Goal: Use online tool/utility: Utilize a website feature to perform a specific function

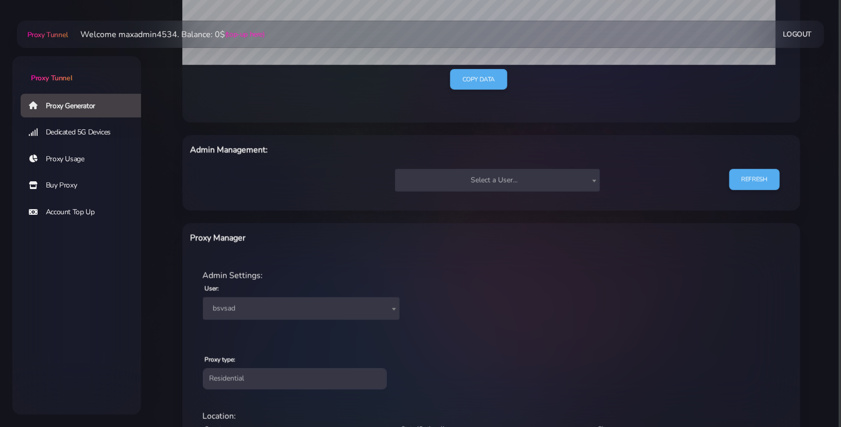
scroll to position [328, 0]
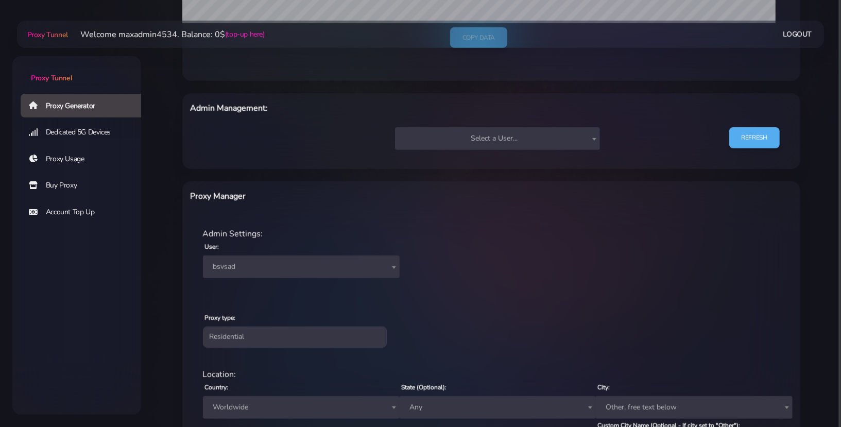
click at [356, 268] on span "bsvsad" at bounding box center [301, 266] width 184 height 14
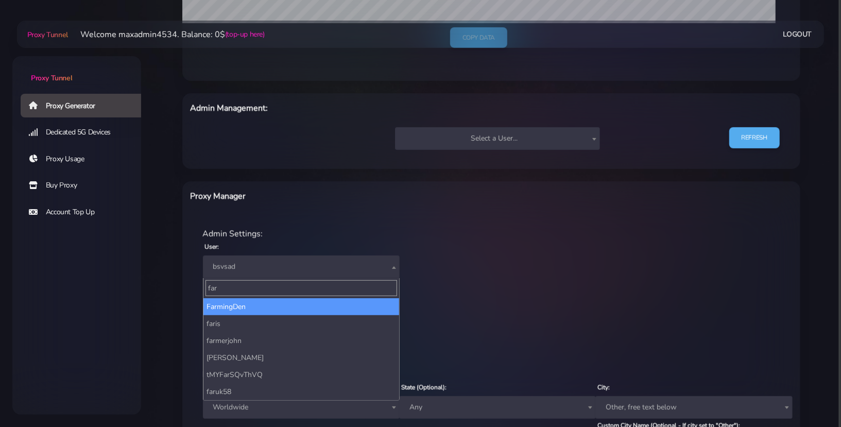
type input "far"
select select "44"
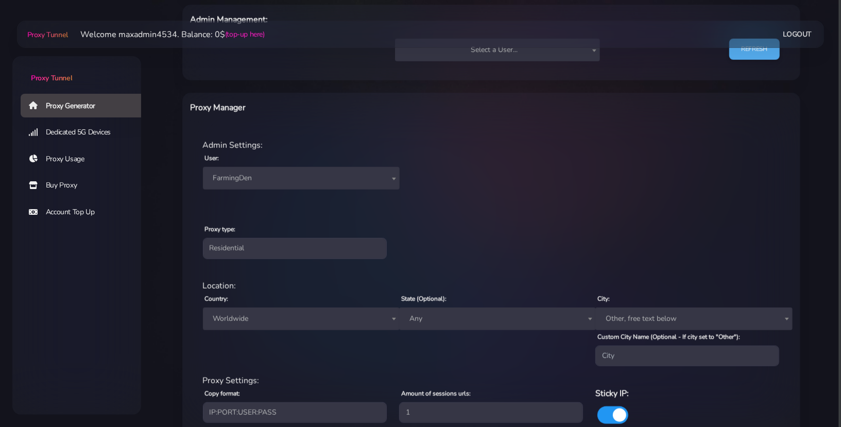
scroll to position [495, 0]
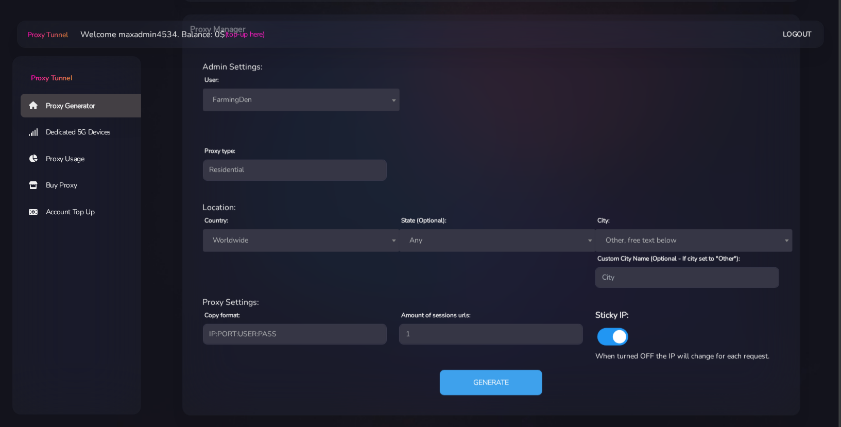
click at [488, 383] on button "Generate" at bounding box center [491, 382] width 102 height 25
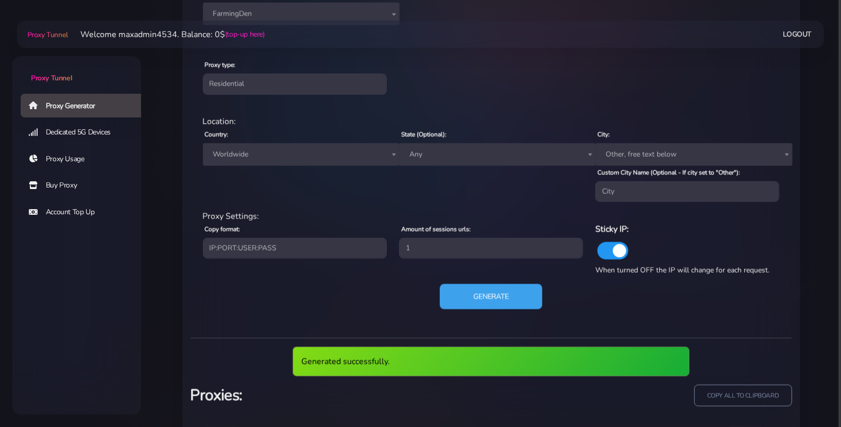
scroll to position [610, 0]
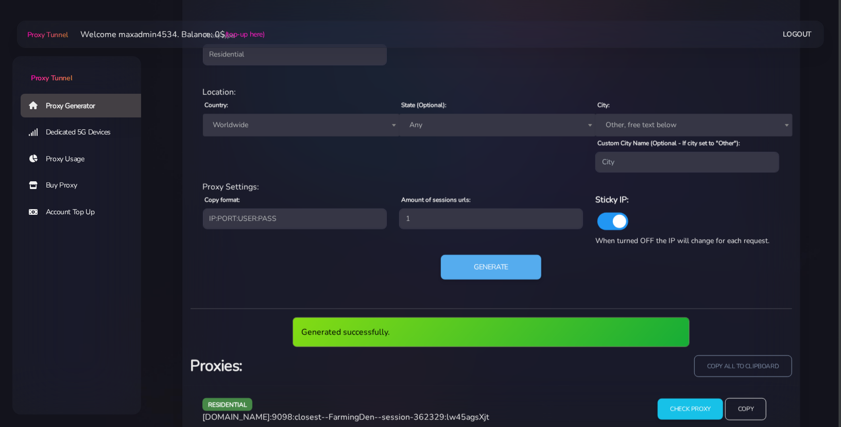
click at [427, 418] on span "[DOMAIN_NAME]:9098:closest--FarmingDen--session-362329:lw45agsXjt" at bounding box center [345, 416] width 287 height 11
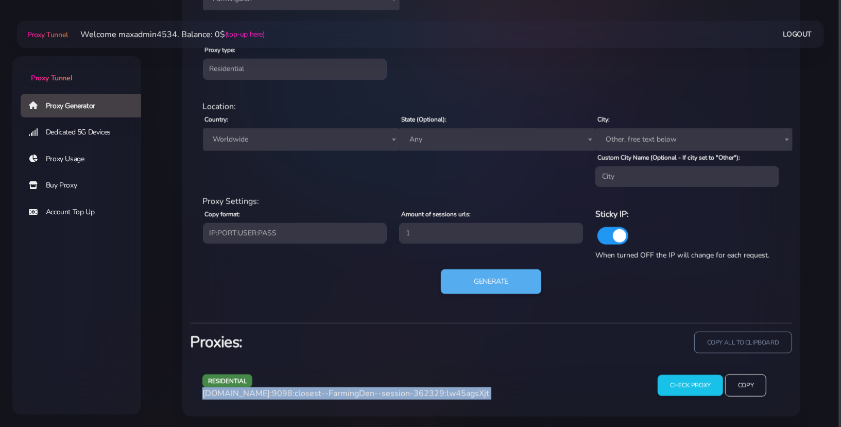
copy div "[DOMAIN_NAME]:9098:closest--FarmingDen--session-362329:lw45agsXjt"
click at [512, 287] on button "Generate" at bounding box center [491, 281] width 102 height 25
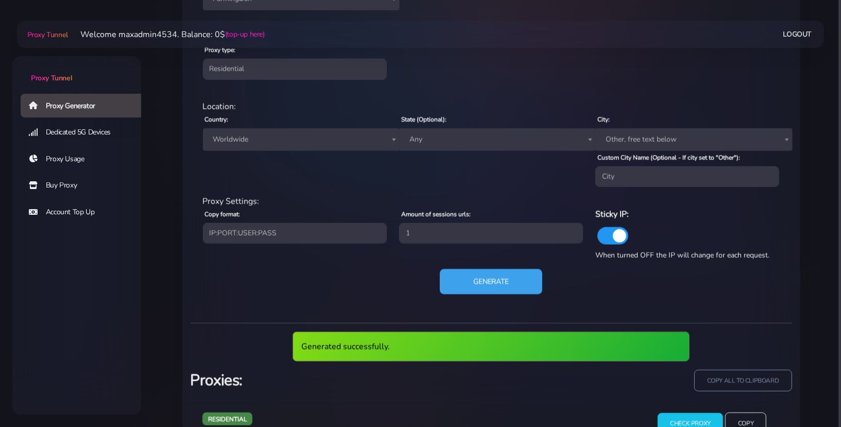
scroll to position [634, 0]
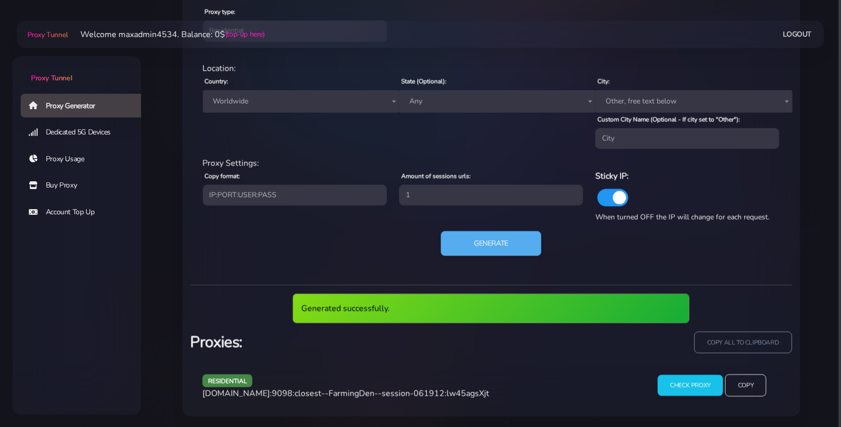
click at [453, 388] on span "[DOMAIN_NAME]:9098:closest--FarmingDen--session-061912:lw45agsXjt" at bounding box center [345, 393] width 287 height 11
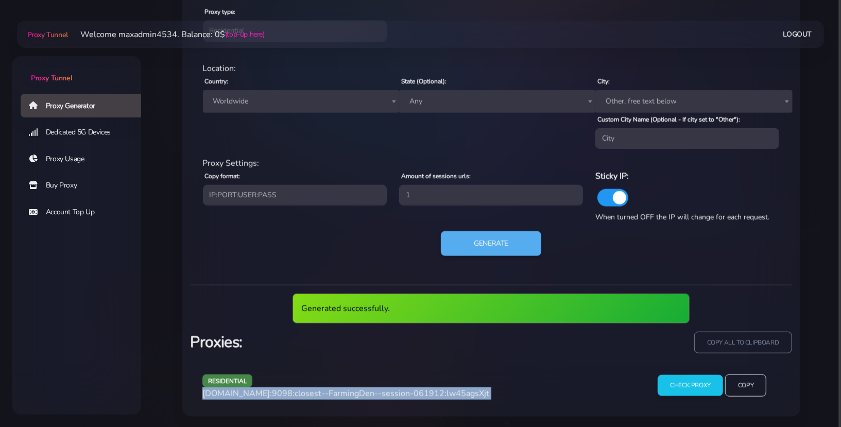
click at [453, 388] on span "[DOMAIN_NAME]:9098:closest--FarmingDen--session-061912:lw45agsXjt" at bounding box center [345, 393] width 287 height 11
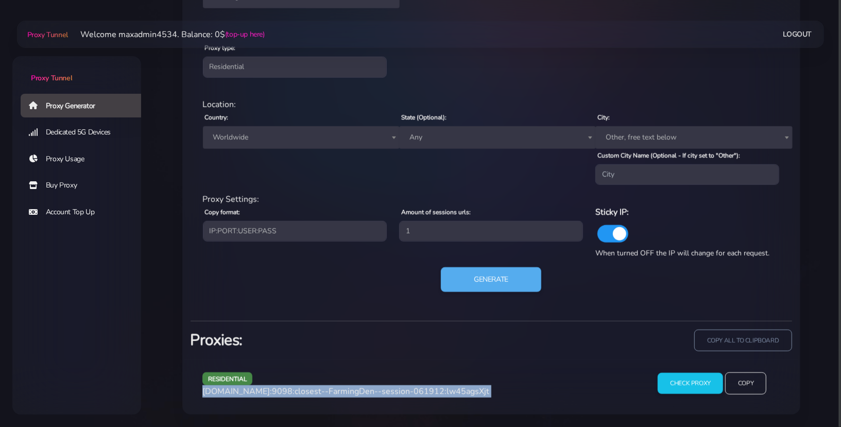
scroll to position [596, 0]
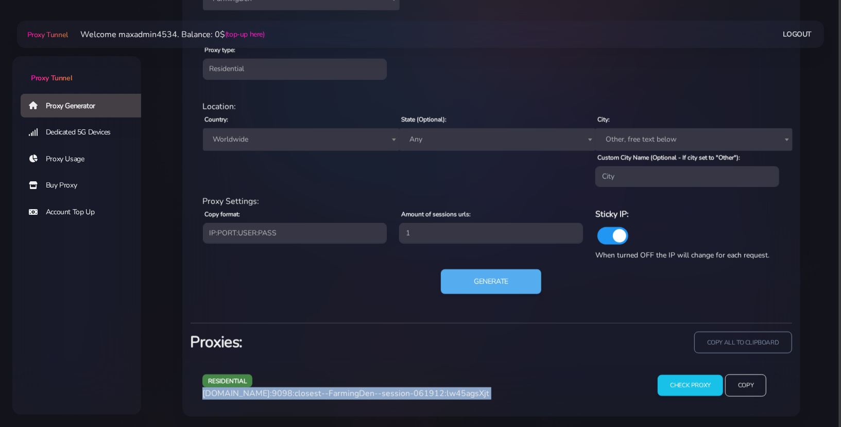
copy div "[DOMAIN_NAME]:9098:closest--FarmingDen--session-061912:lw45agsXjt"
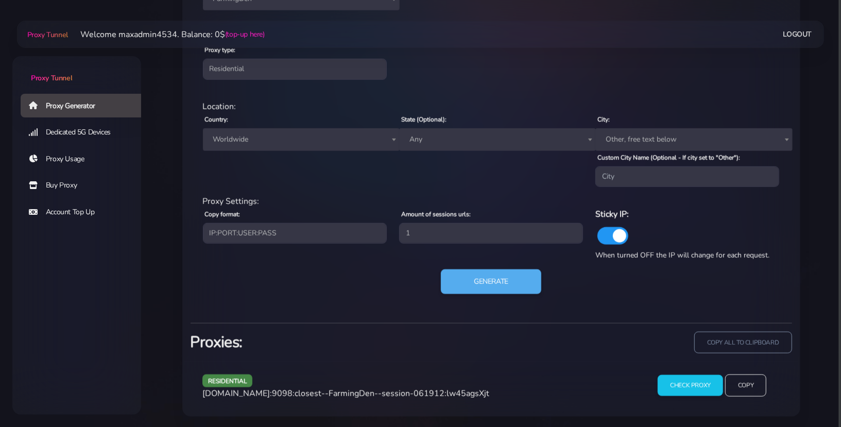
click at [477, 263] on div "residential Location: Country: Worldwide [GEOGRAPHIC_DATA] [GEOGRAPHIC_DATA] [G…" at bounding box center [490, 203] width 601 height 222
click at [478, 289] on button "Generate" at bounding box center [491, 281] width 102 height 25
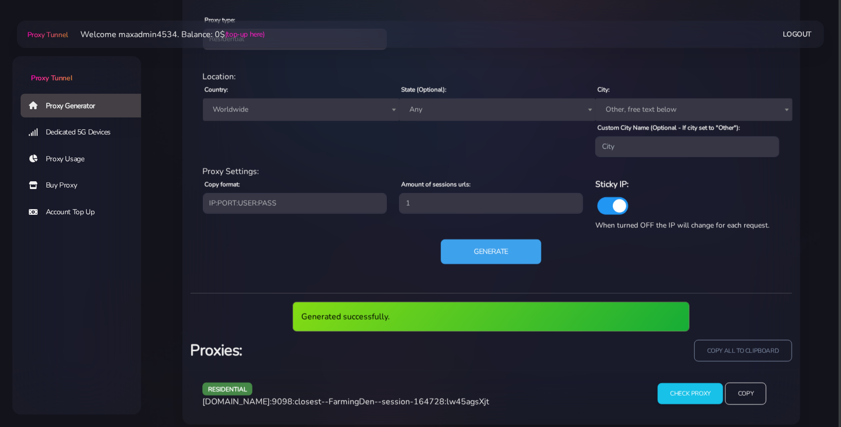
scroll to position [634, 0]
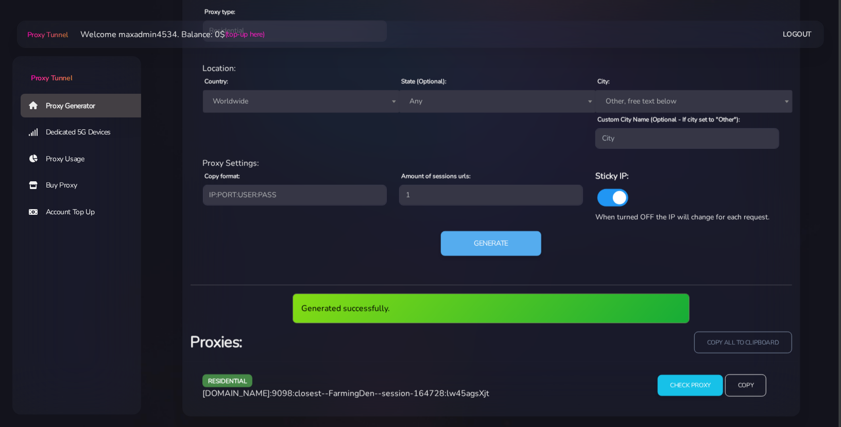
click at [455, 388] on span "[DOMAIN_NAME]:9098:closest--FarmingDen--session-164728:lw45agsXjt" at bounding box center [345, 393] width 287 height 11
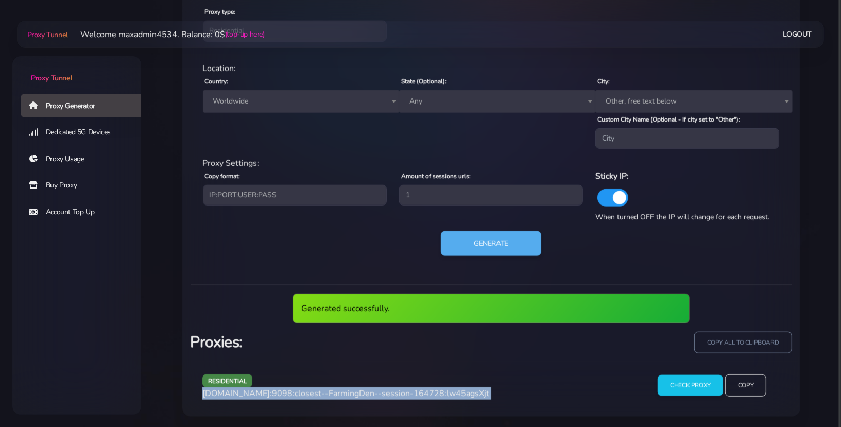
copy div "[DOMAIN_NAME]:9098:closest--FarmingDen--session-164728:lw45agsXjt"
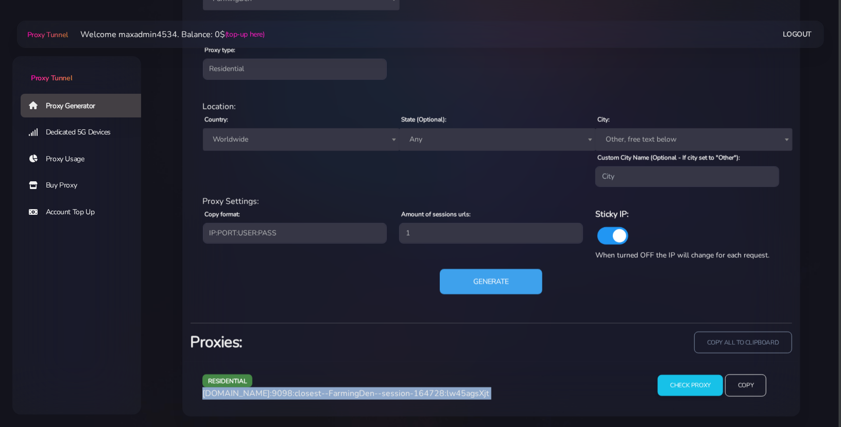
click at [471, 274] on button "Generate" at bounding box center [491, 281] width 102 height 25
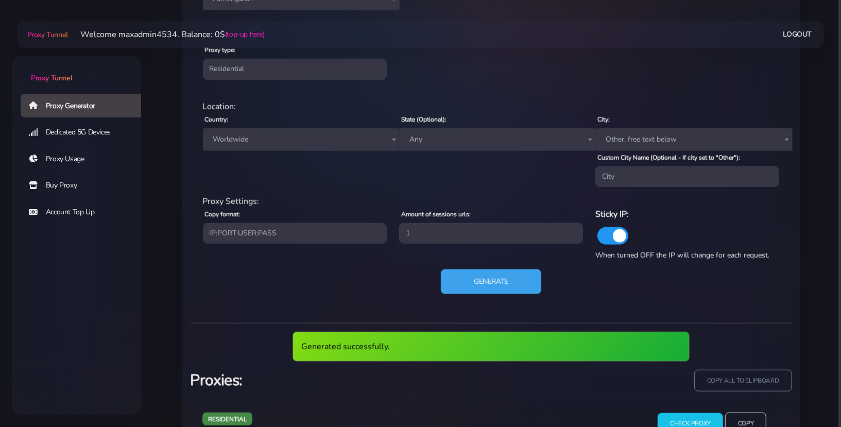
scroll to position [634, 0]
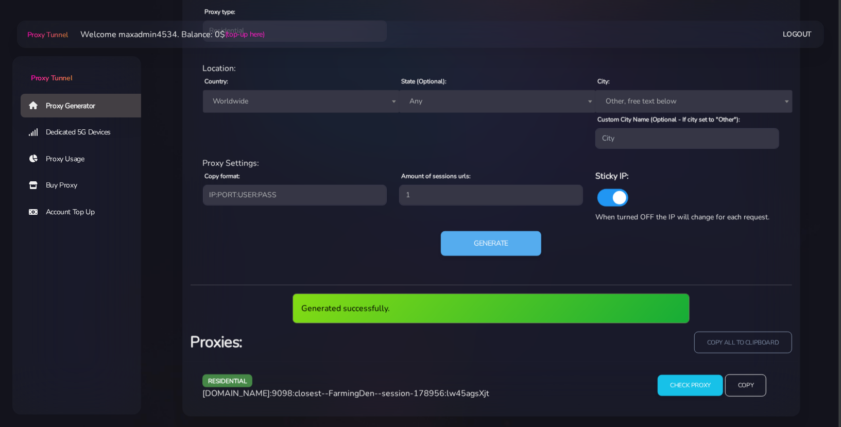
click at [457, 400] on div "residential [DOMAIN_NAME]:9098:closest--FarmingDen--session-178956:lw45agsXjt" at bounding box center [417, 389] width 442 height 30
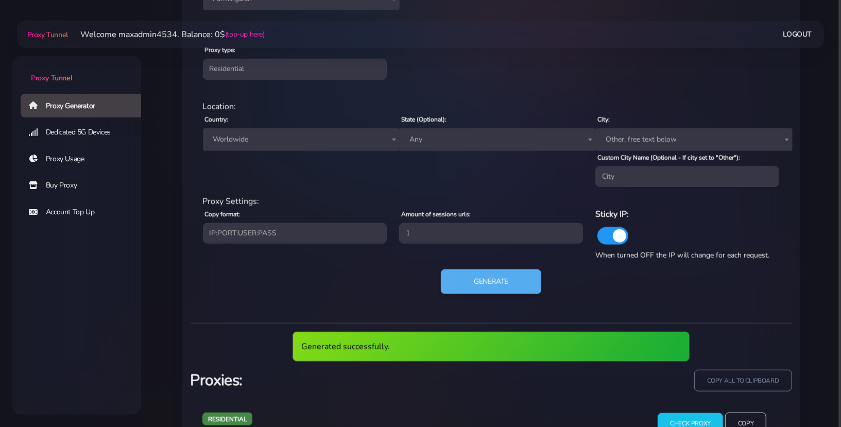
click at [457, 426] on span "[DOMAIN_NAME]:9098:closest--FarmingDen--session-178956:lw45agsXjt" at bounding box center [345, 431] width 287 height 11
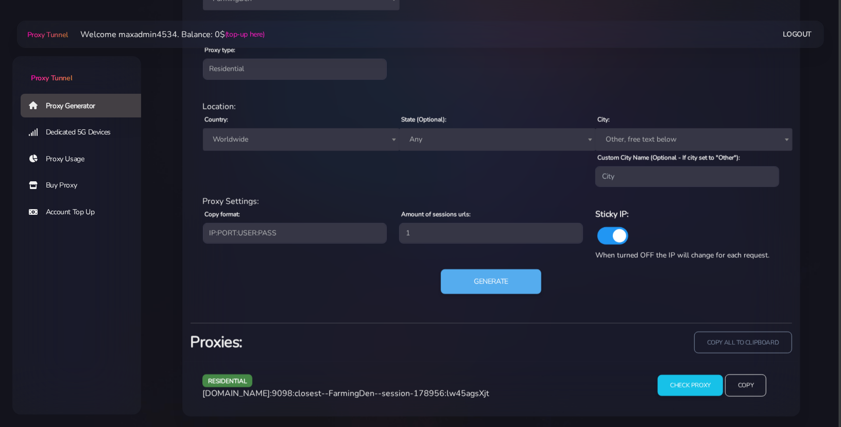
click at [457, 392] on span "[DOMAIN_NAME]:9098:closest--FarmingDen--session-178956:lw45agsXjt" at bounding box center [345, 393] width 287 height 11
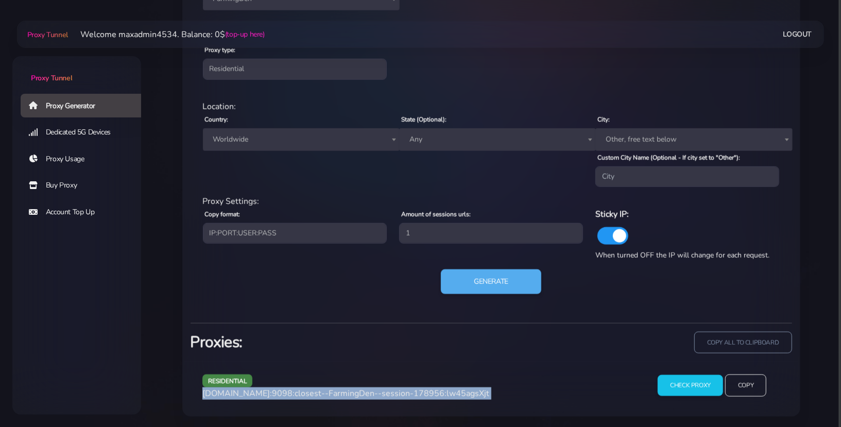
click at [457, 392] on span "[DOMAIN_NAME]:9098:closest--FarmingDen--session-178956:lw45agsXjt" at bounding box center [345, 393] width 287 height 11
copy div "[DOMAIN_NAME]:9098:closest--FarmingDen--session-178956:lw45agsXjt"
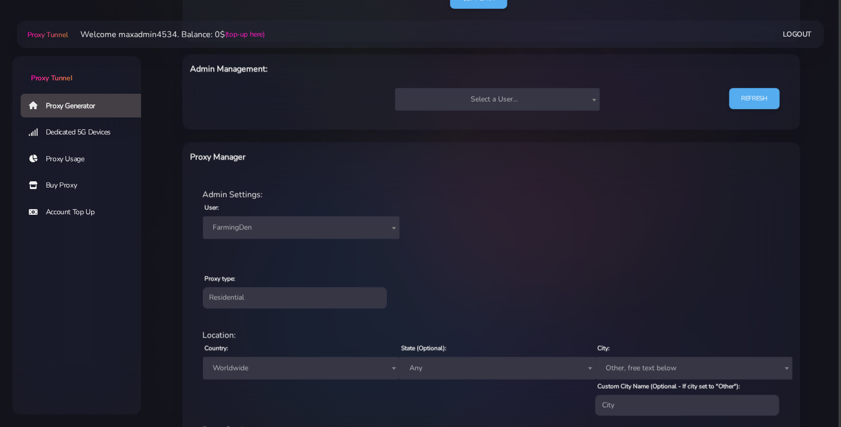
scroll to position [440, 0]
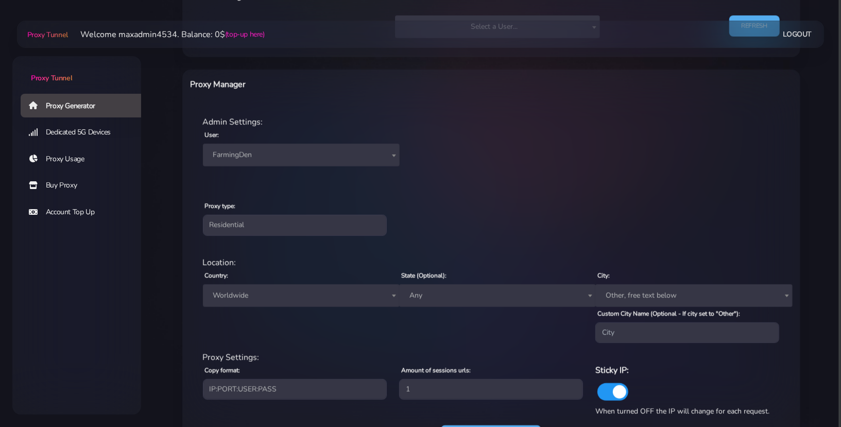
click at [374, 295] on span "Worldwide" at bounding box center [301, 295] width 184 height 14
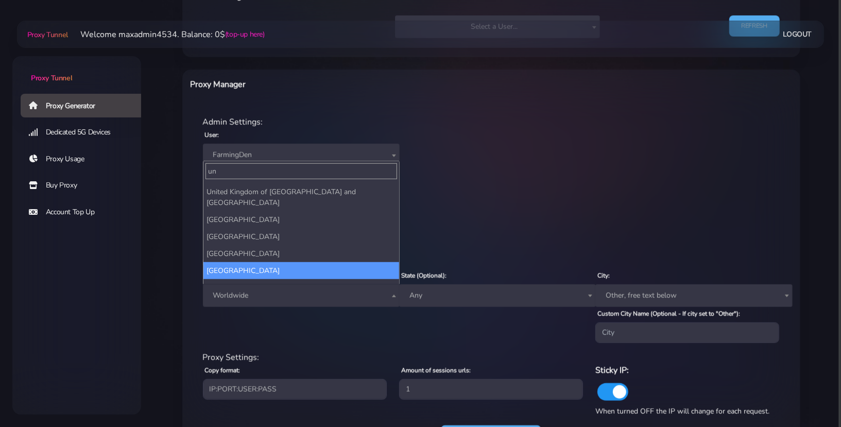
scroll to position [73, 0]
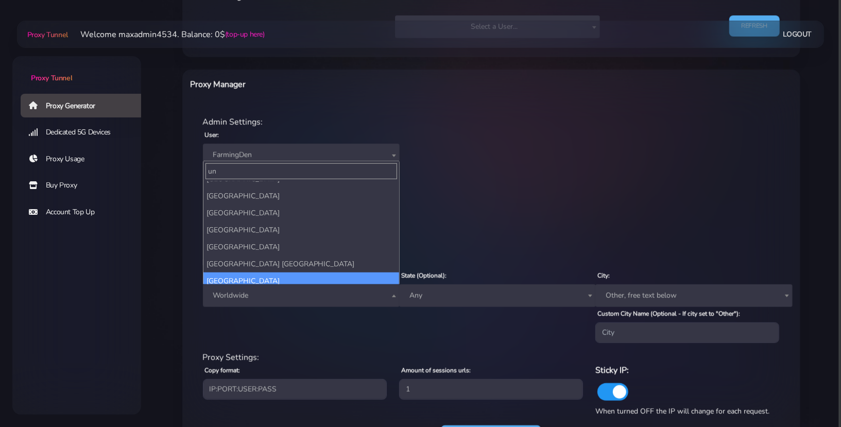
type input "un"
select select "US"
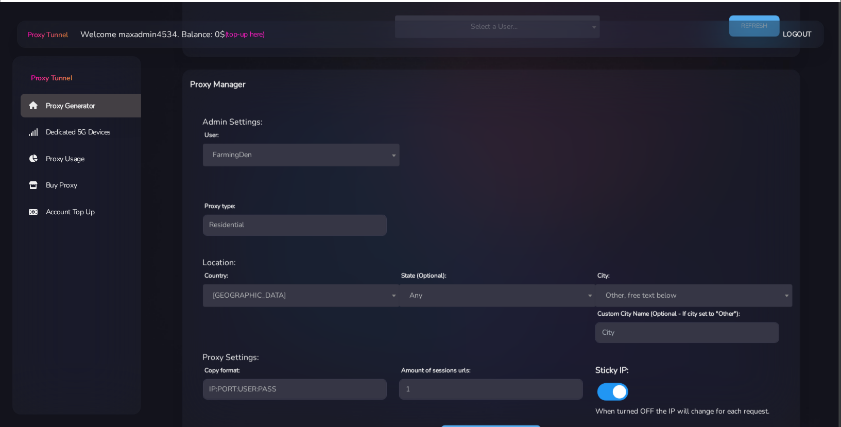
scroll to position [596, 0]
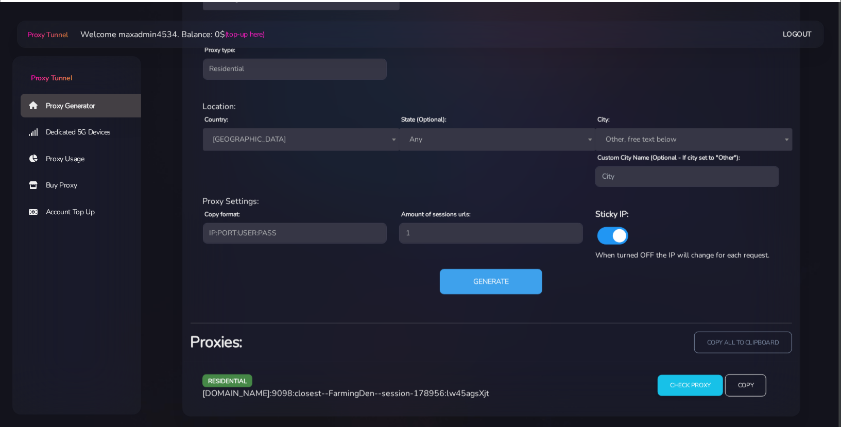
click at [505, 287] on button "Generate" at bounding box center [491, 281] width 102 height 25
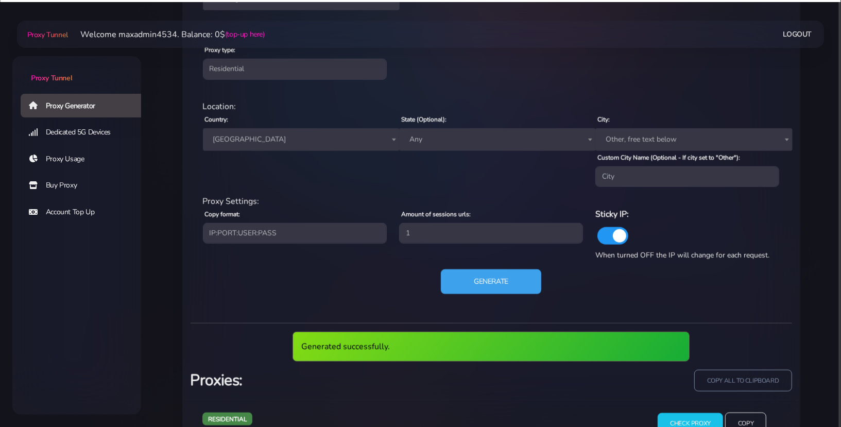
scroll to position [634, 0]
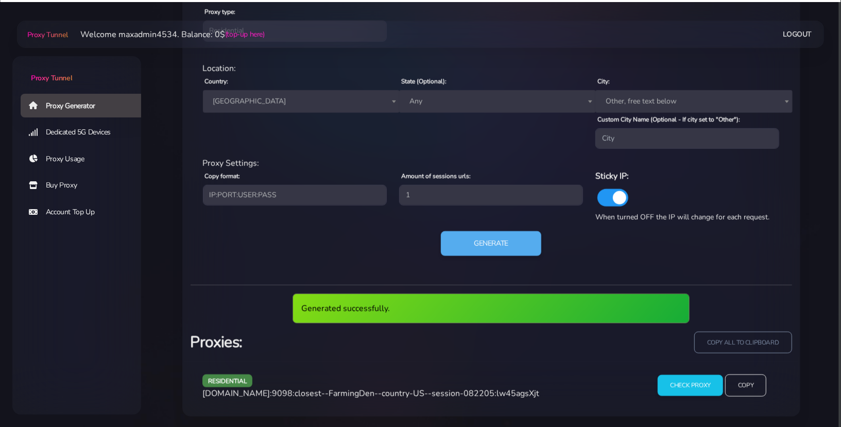
click at [471, 390] on span "[DOMAIN_NAME]:9098:closest--FarmingDen--country-US--session-082205:lw45agsXjt" at bounding box center [370, 393] width 337 height 11
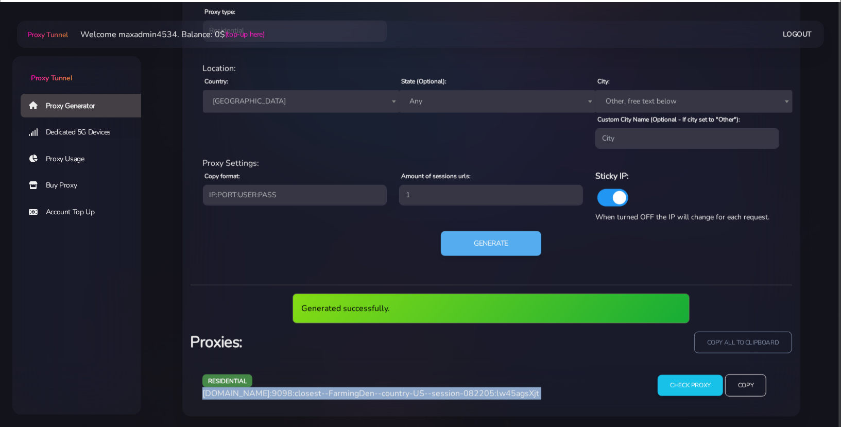
click at [471, 390] on span "[DOMAIN_NAME]:9098:closest--FarmingDen--country-US--session-082205:lw45agsXjt" at bounding box center [370, 393] width 337 height 11
copy div "[DOMAIN_NAME]:9098:closest--FarmingDen--country-US--session-082205:lw45agsXjt"
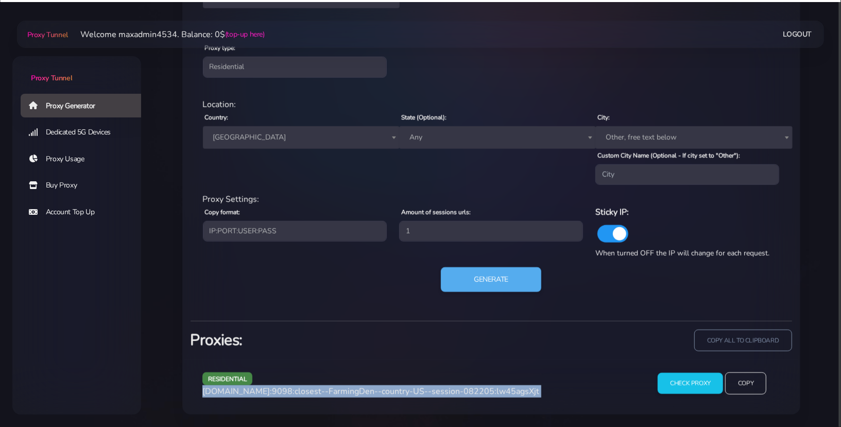
scroll to position [596, 0]
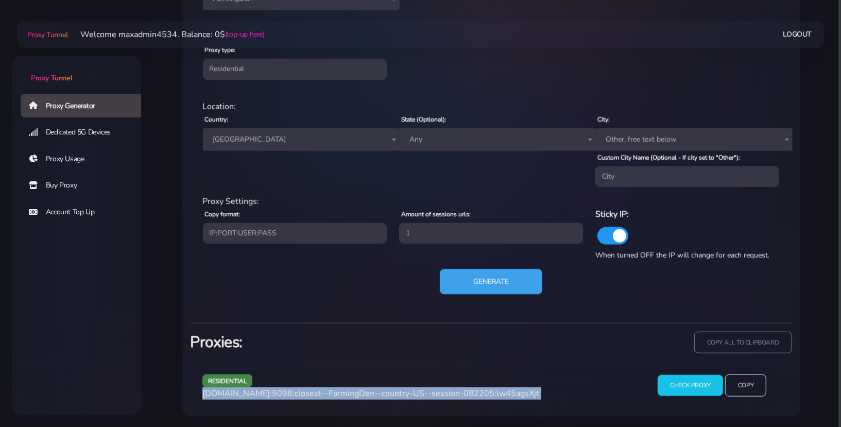
click at [497, 284] on button "Generate" at bounding box center [491, 281] width 102 height 25
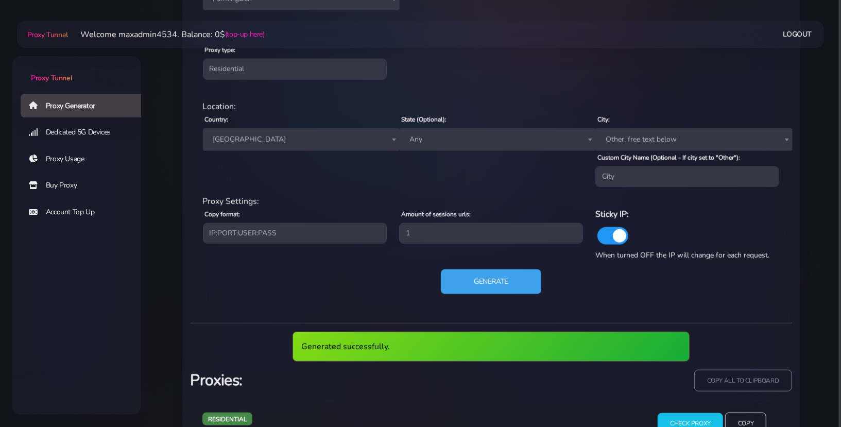
scroll to position [634, 0]
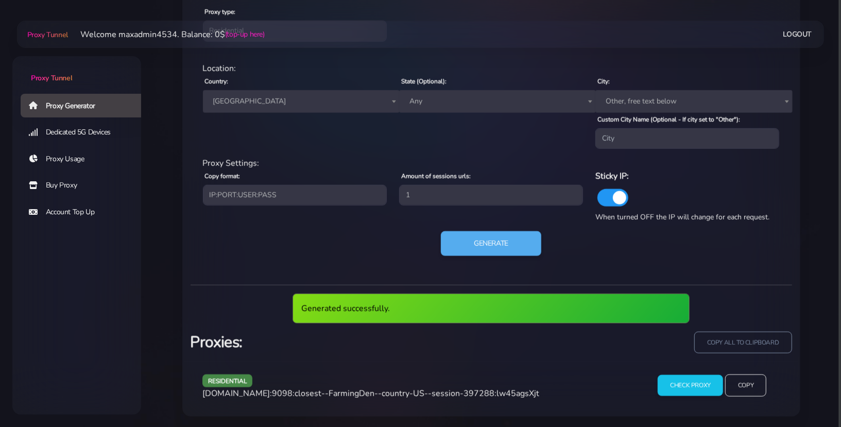
click at [484, 389] on span "[DOMAIN_NAME]:9098:closest--FarmingDen--country-US--session-397288:lw45agsXjt" at bounding box center [370, 393] width 337 height 11
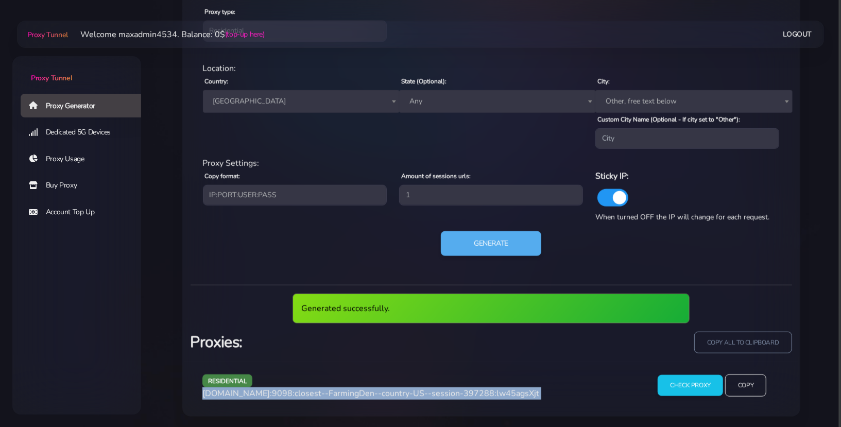
click at [484, 389] on span "[DOMAIN_NAME]:9098:closest--FarmingDen--country-US--session-397288:lw45agsXjt" at bounding box center [370, 393] width 337 height 11
copy div "[DOMAIN_NAME]:9098:closest--FarmingDen--country-US--session-397288:lw45agsXjt"
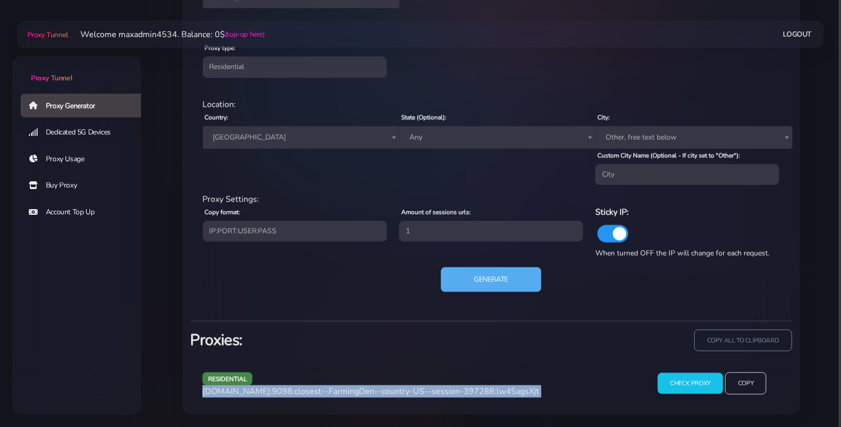
scroll to position [596, 0]
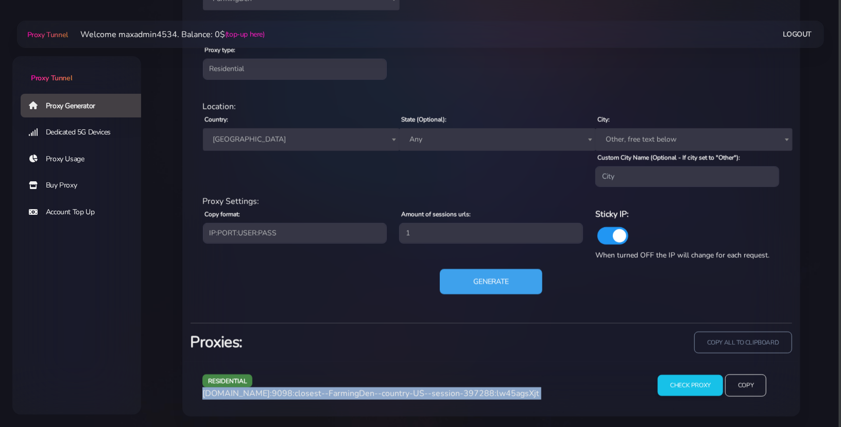
click at [491, 284] on button "Generate" at bounding box center [491, 281] width 102 height 25
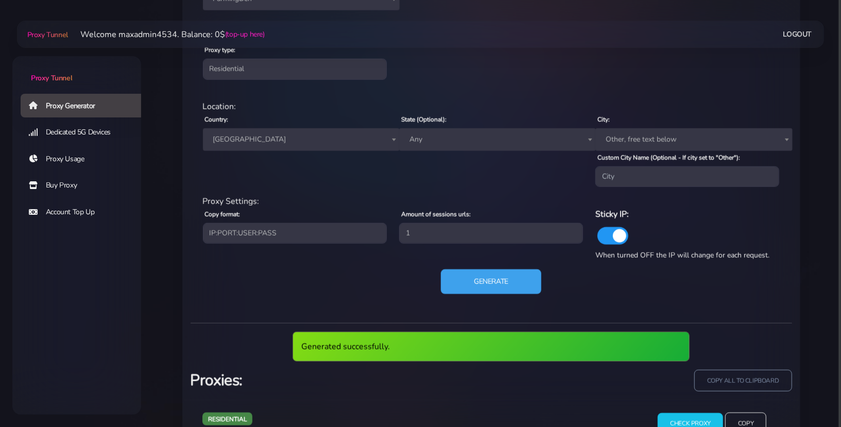
scroll to position [634, 0]
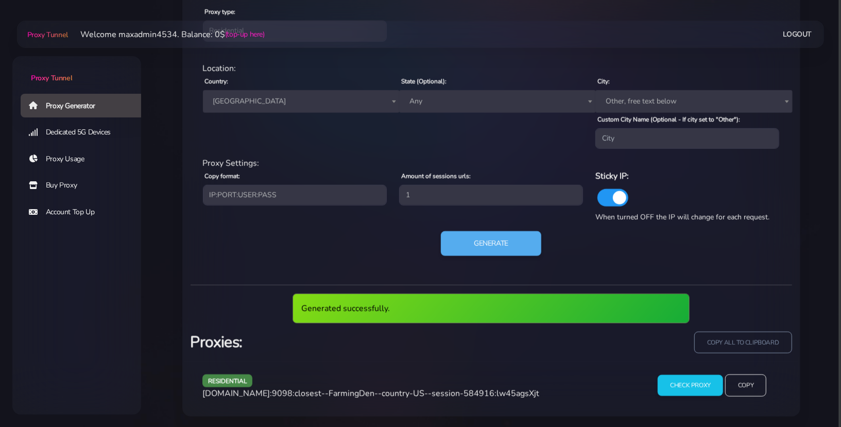
click at [490, 389] on span "[DOMAIN_NAME]:9098:closest--FarmingDen--country-US--session-584916:lw45agsXjt" at bounding box center [370, 393] width 337 height 11
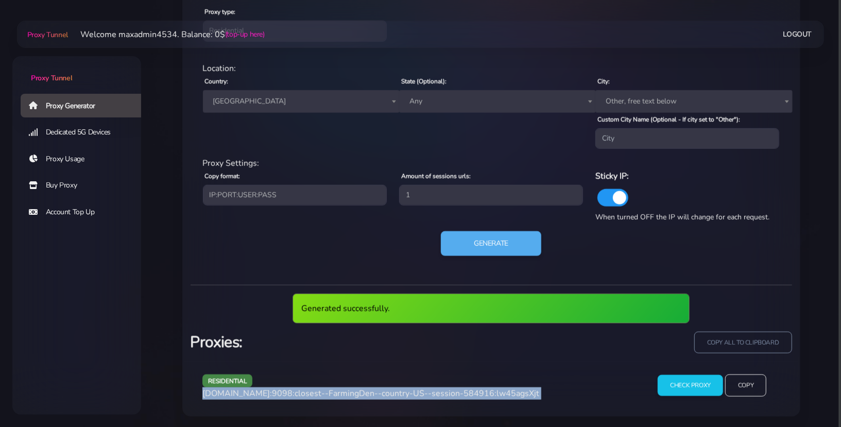
click at [490, 389] on span "[DOMAIN_NAME]:9098:closest--FarmingDen--country-US--session-584916:lw45agsXjt" at bounding box center [370, 393] width 337 height 11
copy div "[DOMAIN_NAME]:9098:closest--FarmingDen--country-US--session-584916:lw45agsXjt"
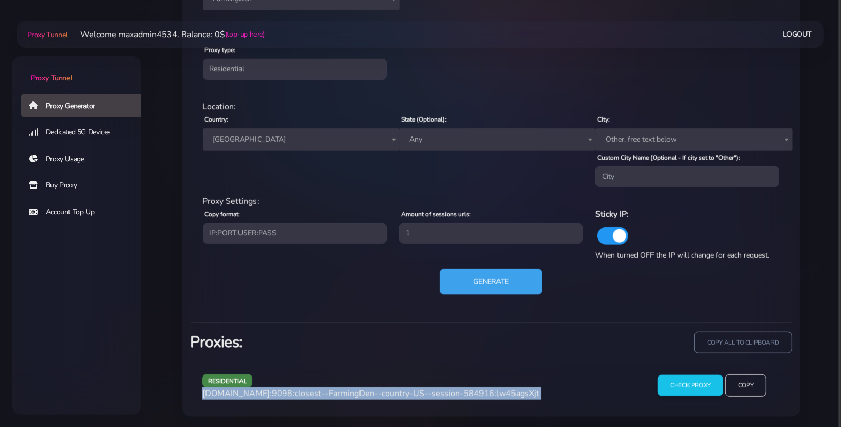
click at [518, 286] on button "Generate" at bounding box center [491, 281] width 102 height 25
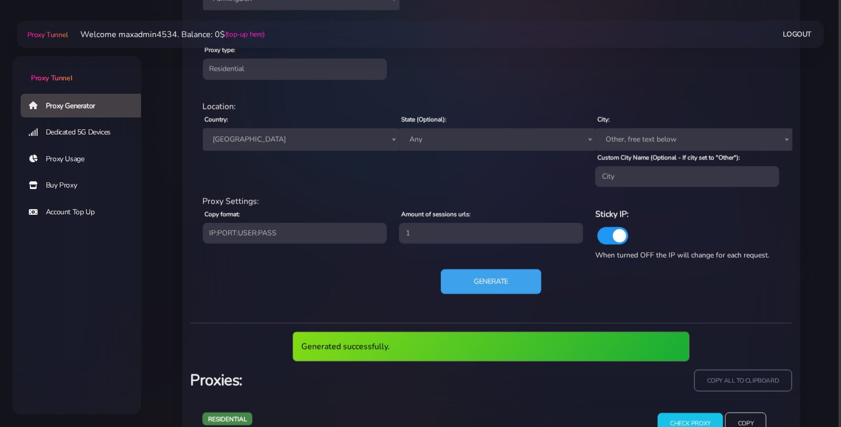
scroll to position [634, 0]
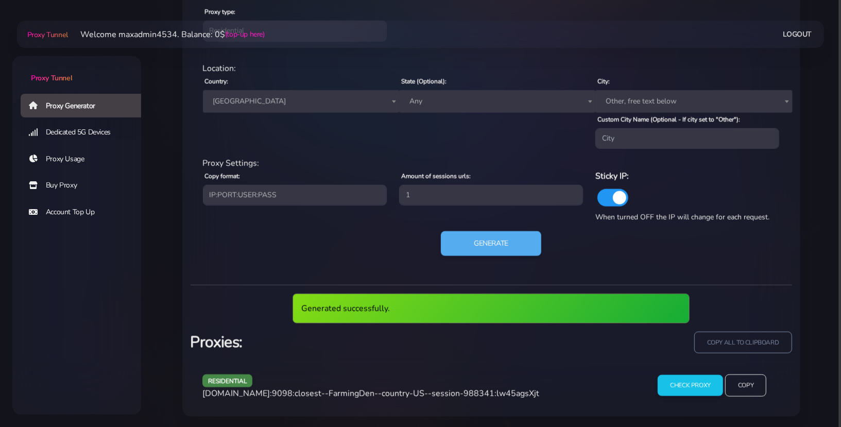
click at [460, 395] on span "[DOMAIN_NAME]:9098:closest--FarmingDen--country-US--session-988341:lw45agsXjt" at bounding box center [370, 393] width 337 height 11
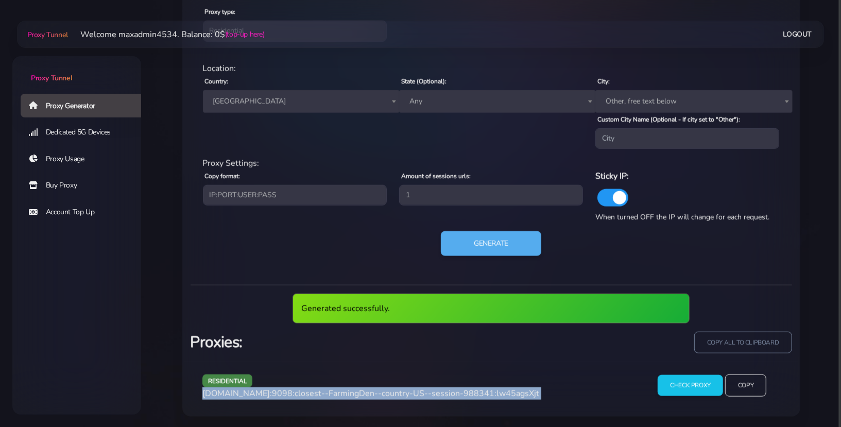
click at [460, 395] on span "[DOMAIN_NAME]:9098:closest--FarmingDen--country-US--session-988341:lw45agsXjt" at bounding box center [370, 393] width 337 height 11
copy div "[DOMAIN_NAME]:9098:closest--FarmingDen--country-US--session-988341:lw45agsXjt"
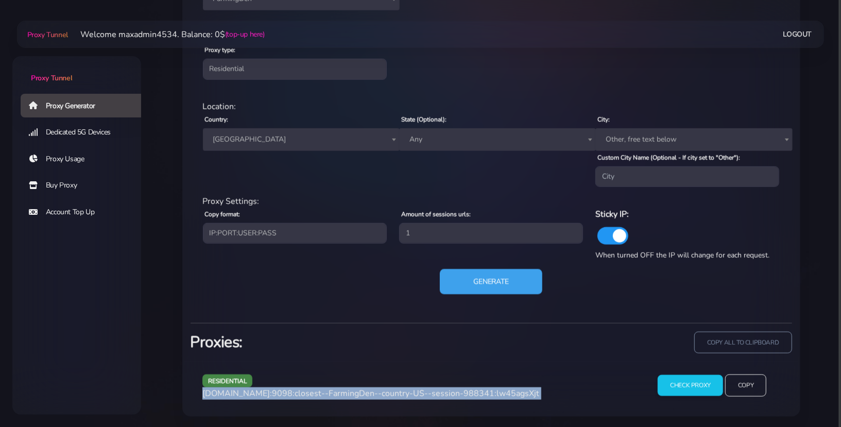
click at [503, 280] on button "Generate" at bounding box center [491, 281] width 102 height 25
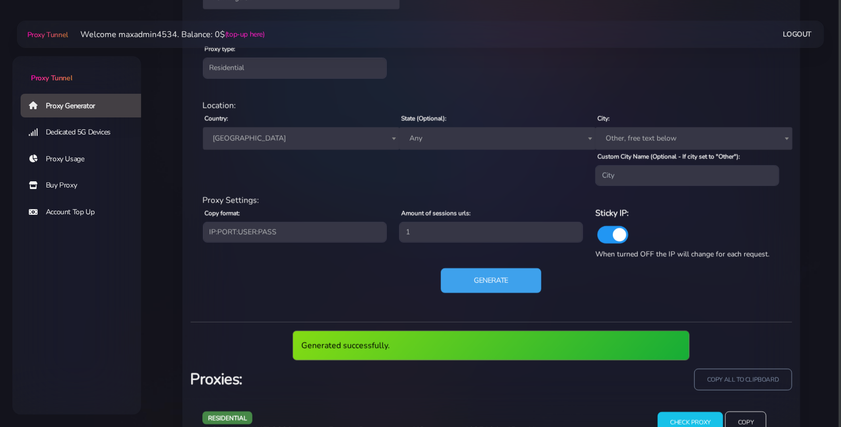
scroll to position [634, 0]
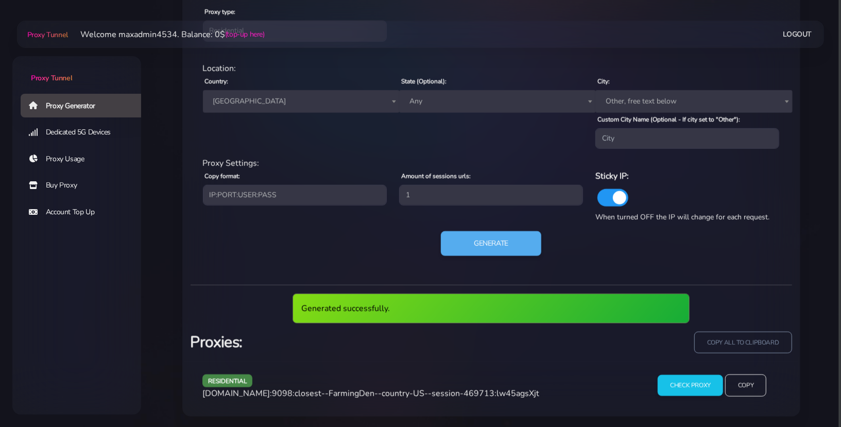
click at [490, 390] on span "[DOMAIN_NAME]:9098:closest--FarmingDen--country-US--session-469713:lw45agsXjt" at bounding box center [370, 393] width 337 height 11
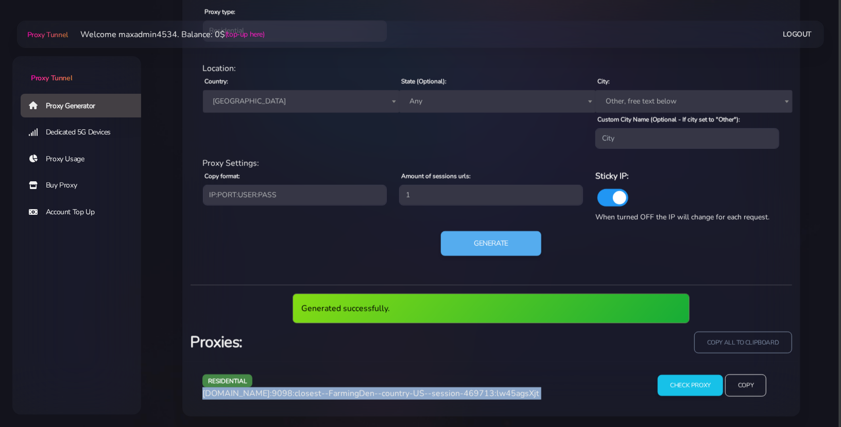
click at [490, 390] on span "[DOMAIN_NAME]:9098:closest--FarmingDen--country-US--session-469713:lw45agsXjt" at bounding box center [370, 393] width 337 height 11
copy div "[DOMAIN_NAME]:9098:closest--FarmingDen--country-US--session-469713:lw45agsXjt"
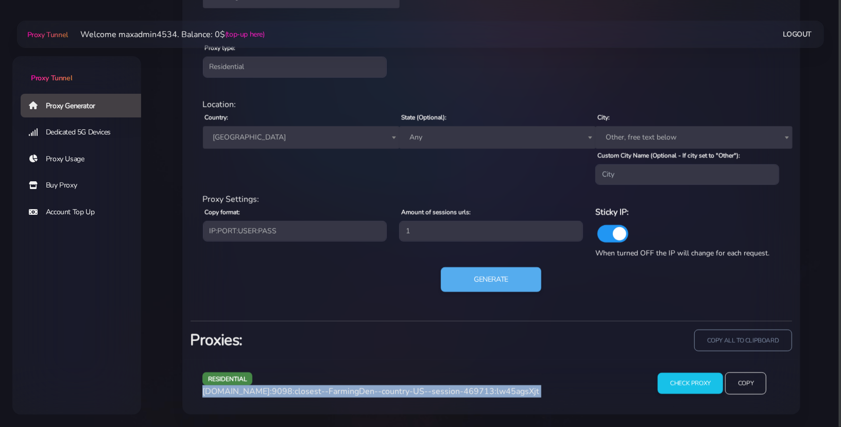
scroll to position [596, 0]
